Goal: Information Seeking & Learning: Learn about a topic

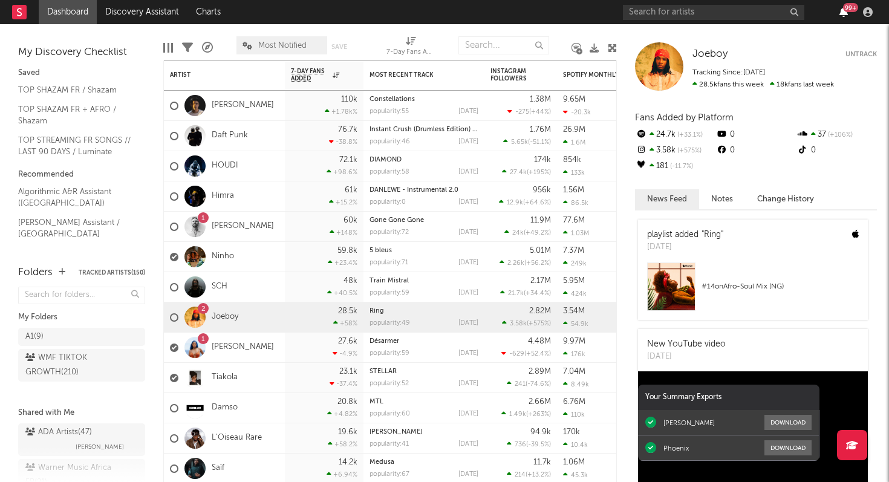
click at [844, 14] on icon "button" at bounding box center [844, 12] width 8 height 10
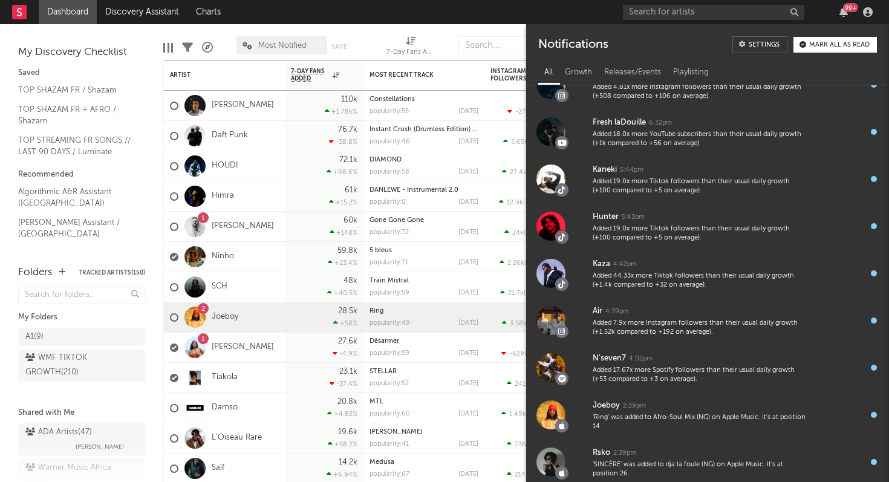
scroll to position [162, 0]
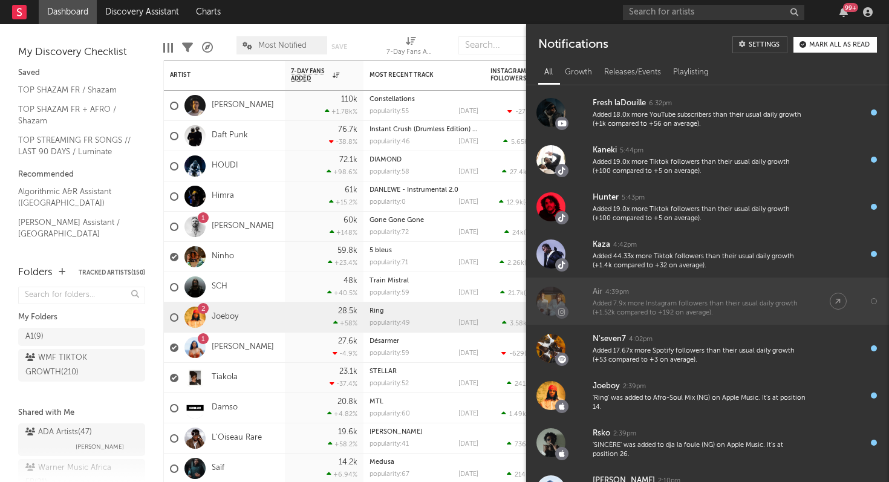
click at [664, 304] on div "Added 7.9x more Instagram followers than their usual daily growth (+1.52k compa…" at bounding box center [699, 308] width 213 height 19
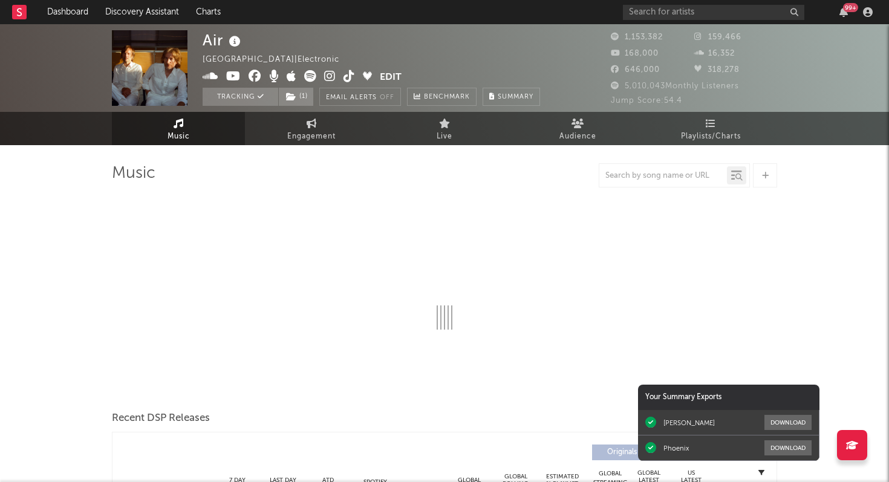
select select "6m"
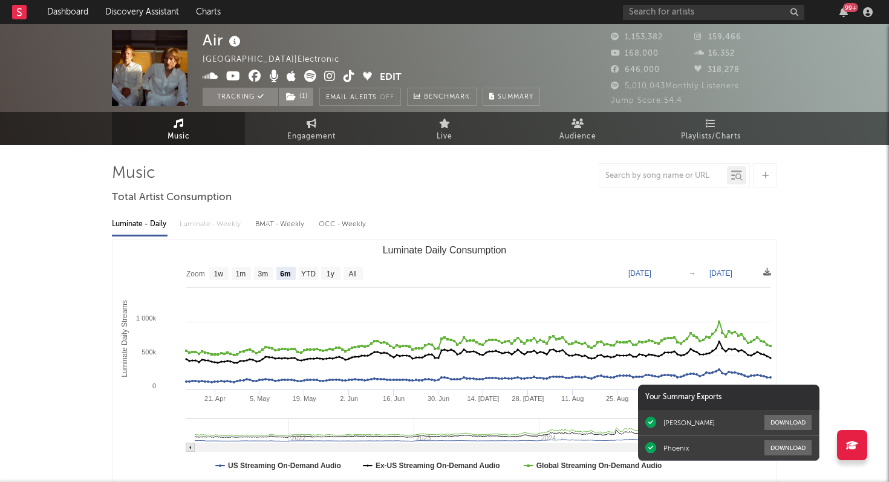
click at [846, 11] on div "99 +" at bounding box center [850, 7] width 15 height 9
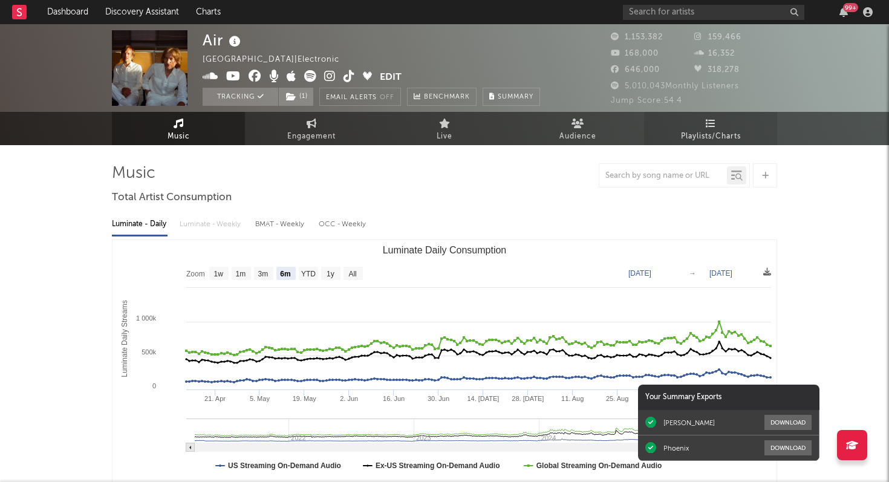
click at [708, 129] on span "Playlists/Charts" at bounding box center [711, 136] width 60 height 15
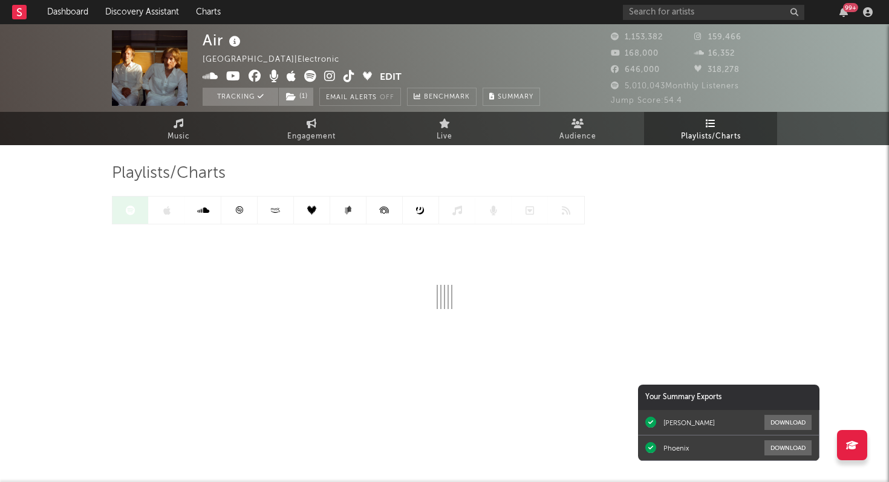
click at [241, 212] on icon at bounding box center [239, 209] width 7 height 7
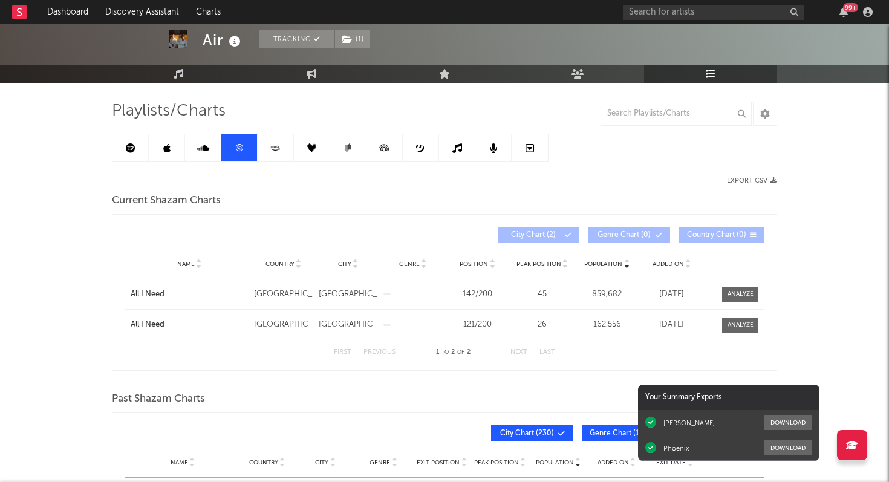
scroll to position [63, 0]
click at [133, 146] on icon at bounding box center [131, 148] width 10 height 10
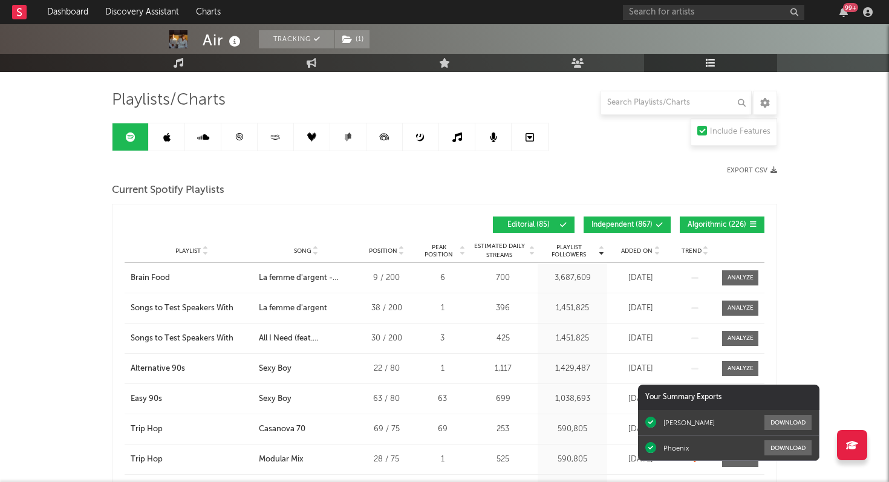
scroll to position [79, 0]
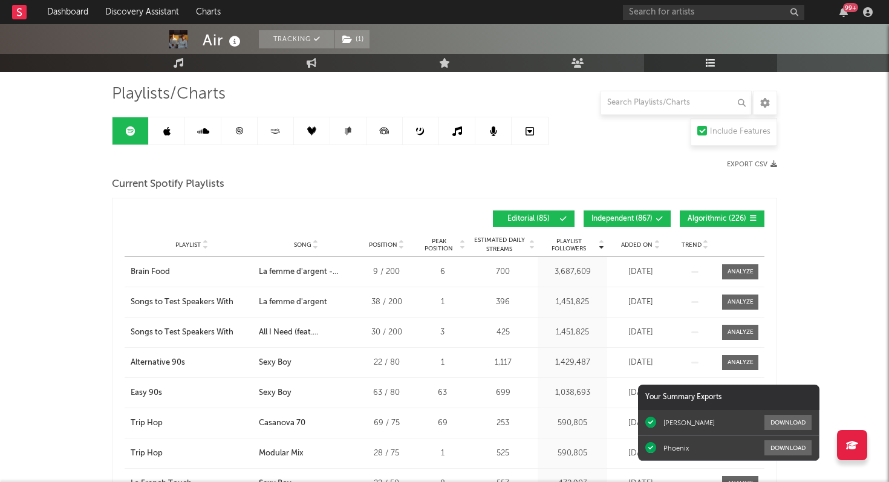
click at [625, 243] on span "Added On" at bounding box center [636, 244] width 31 height 7
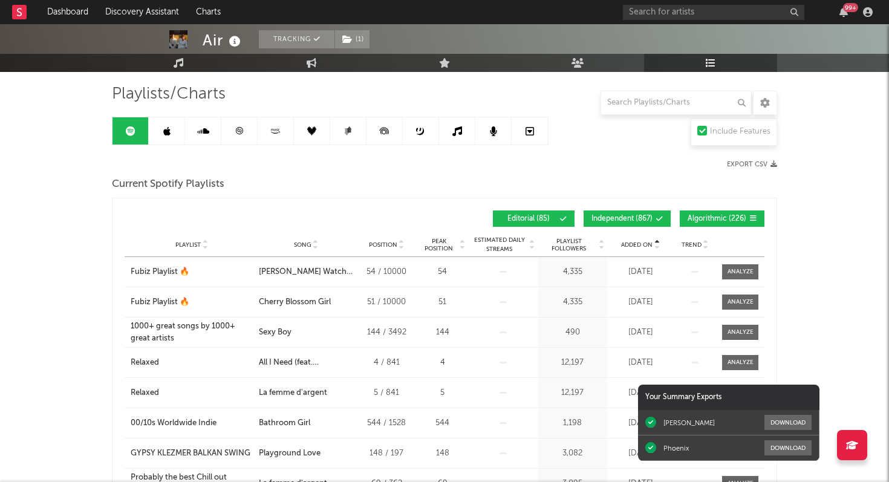
click at [625, 243] on span "Added On" at bounding box center [636, 244] width 31 height 7
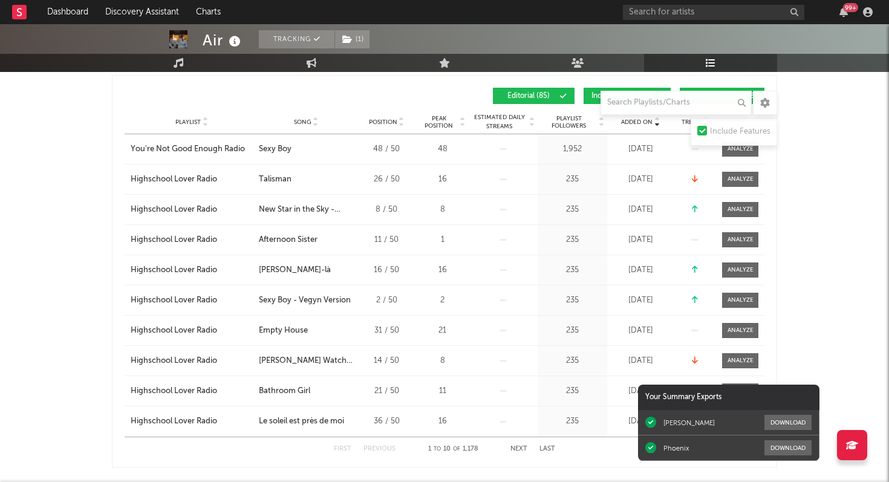
scroll to position [203, 0]
click at [512, 445] on button "Next" at bounding box center [519, 448] width 17 height 7
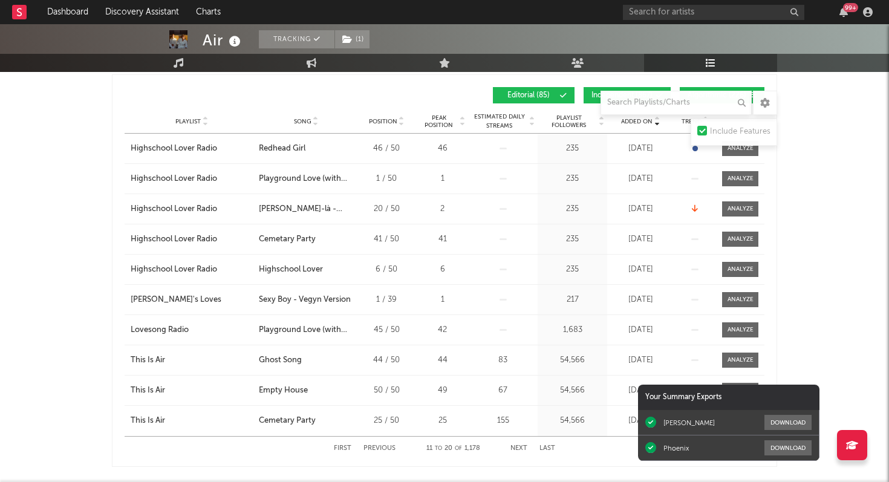
click at [512, 445] on button "Next" at bounding box center [519, 448] width 17 height 7
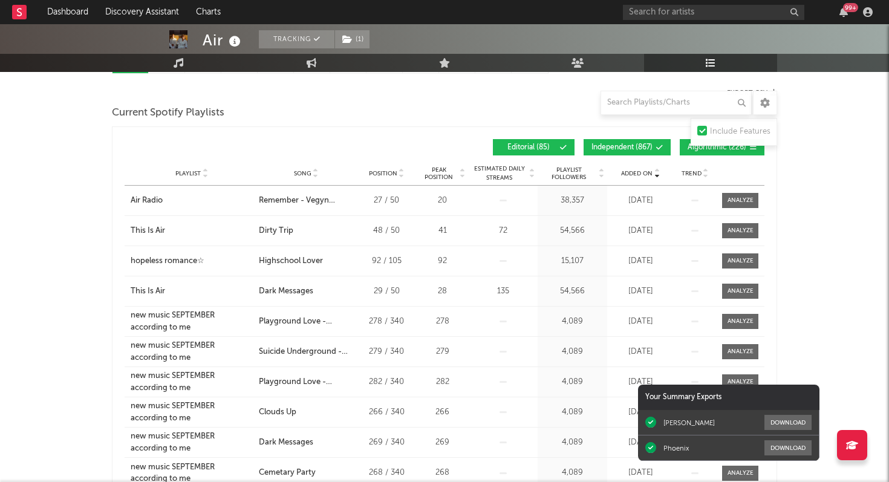
scroll to position [0, 0]
